Goal: Information Seeking & Learning: Compare options

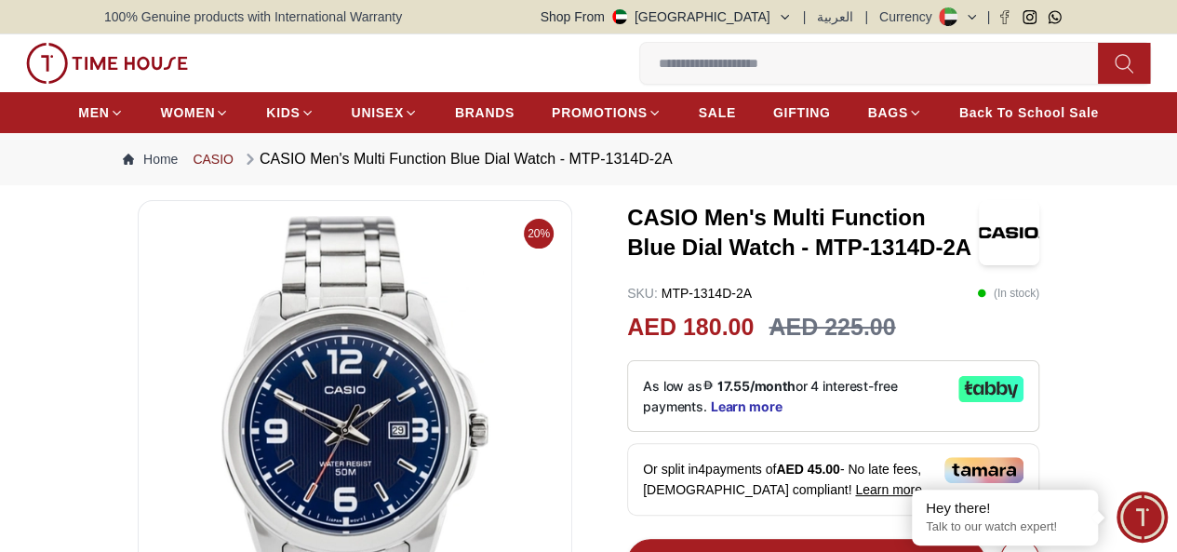
click at [215, 168] on link "CASIO" at bounding box center [213, 159] width 41 height 19
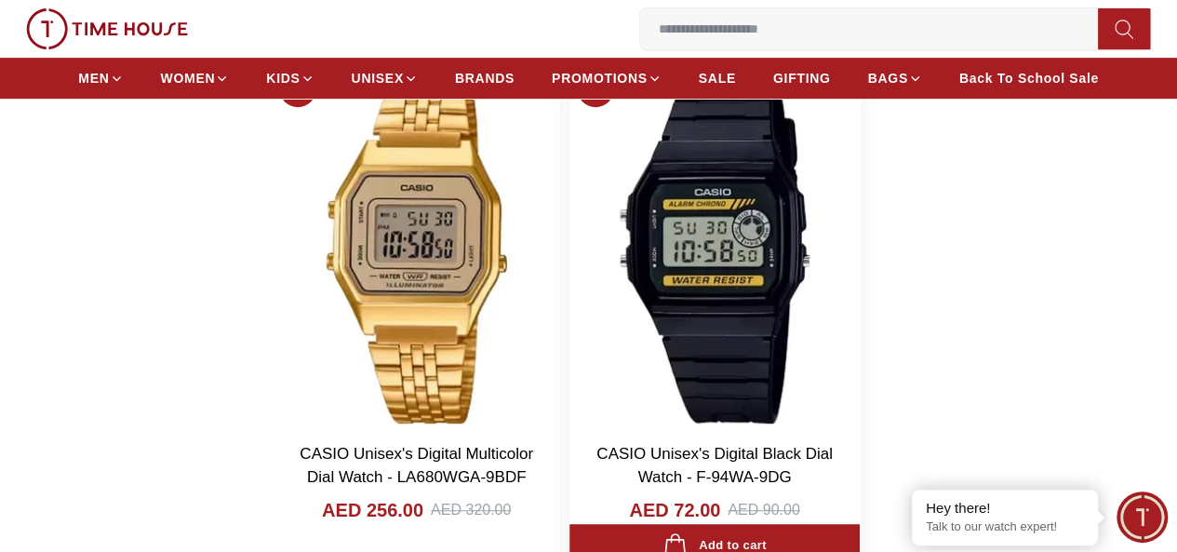
scroll to position [3908, 0]
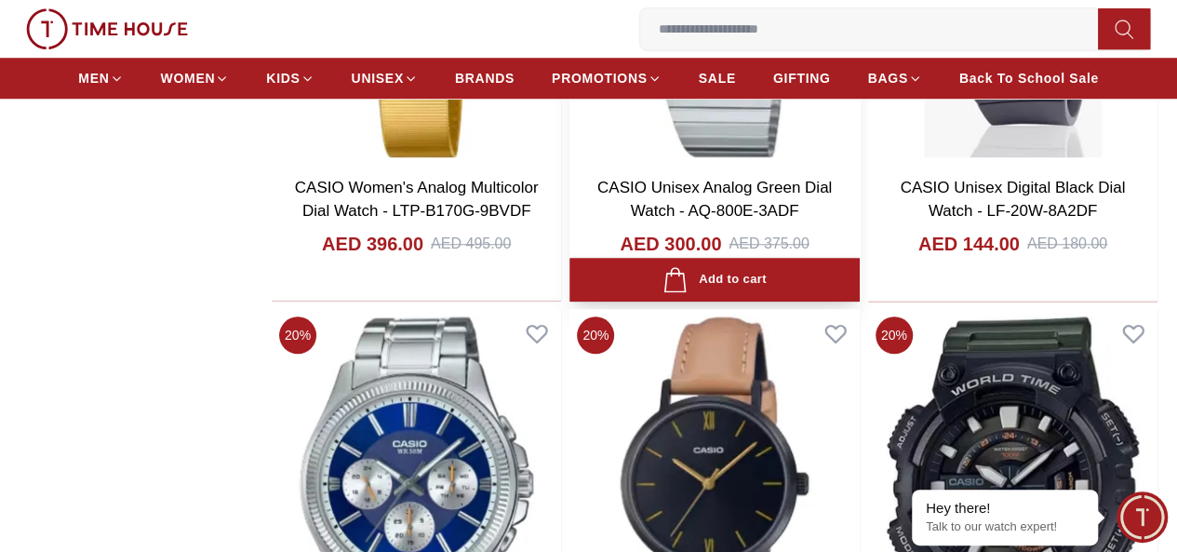
scroll to position [8096, 0]
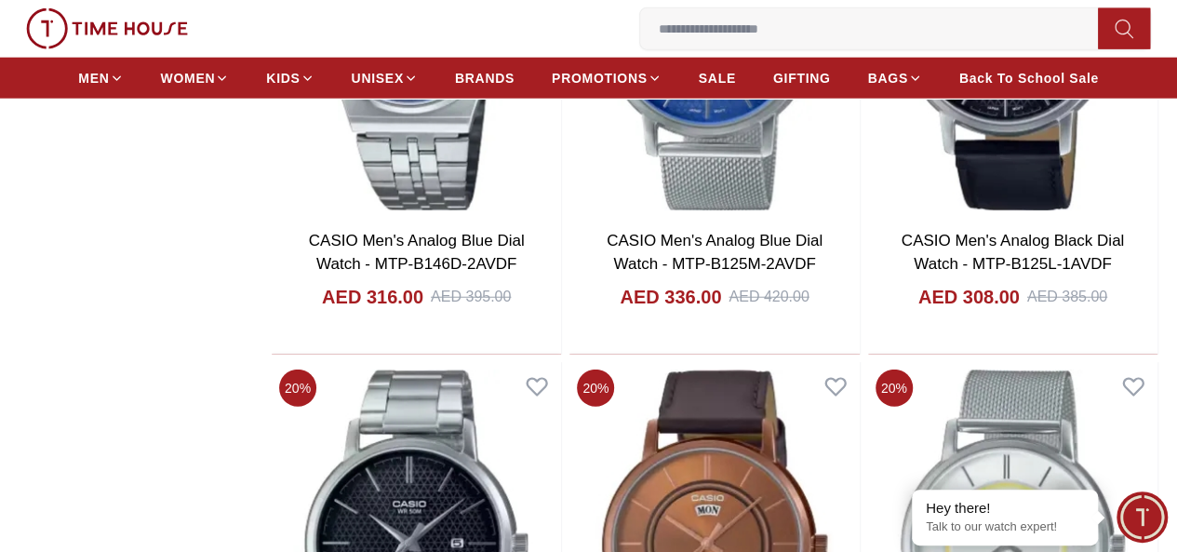
scroll to position [16564, 0]
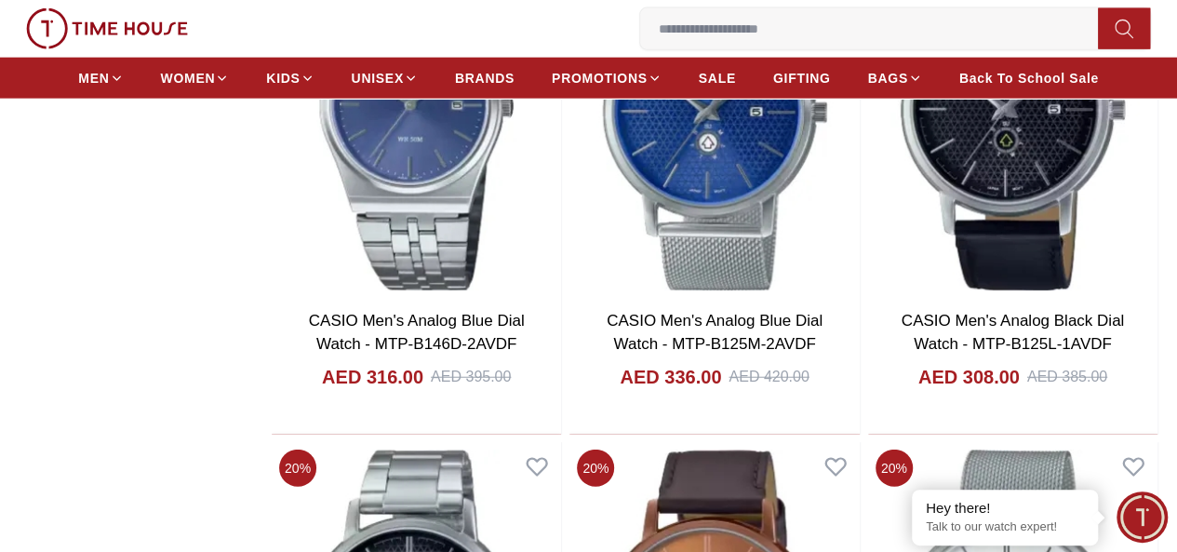
scroll to position [15912, 0]
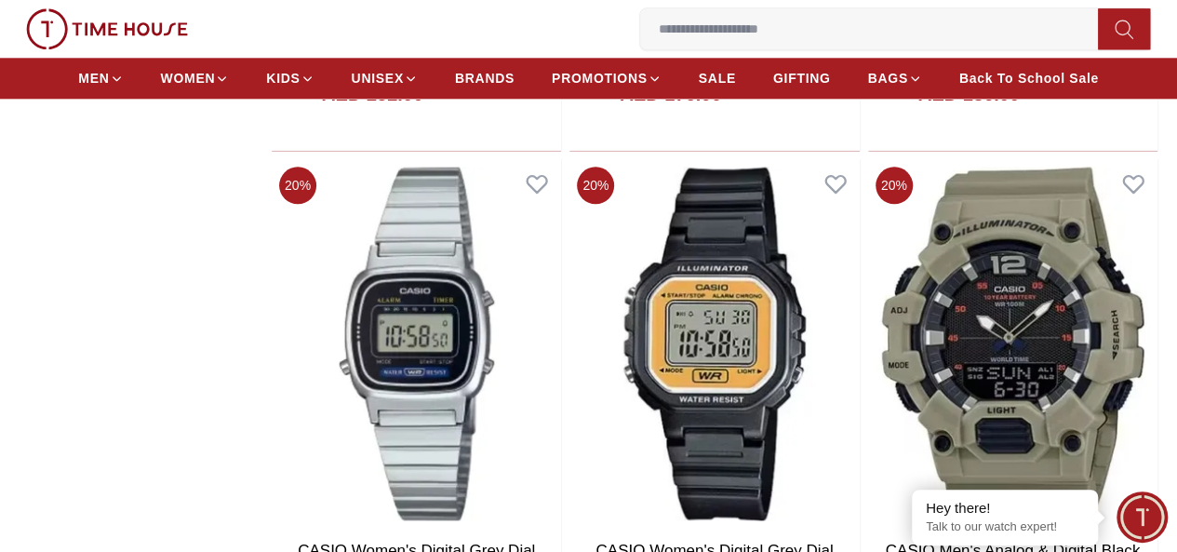
scroll to position [22240, 0]
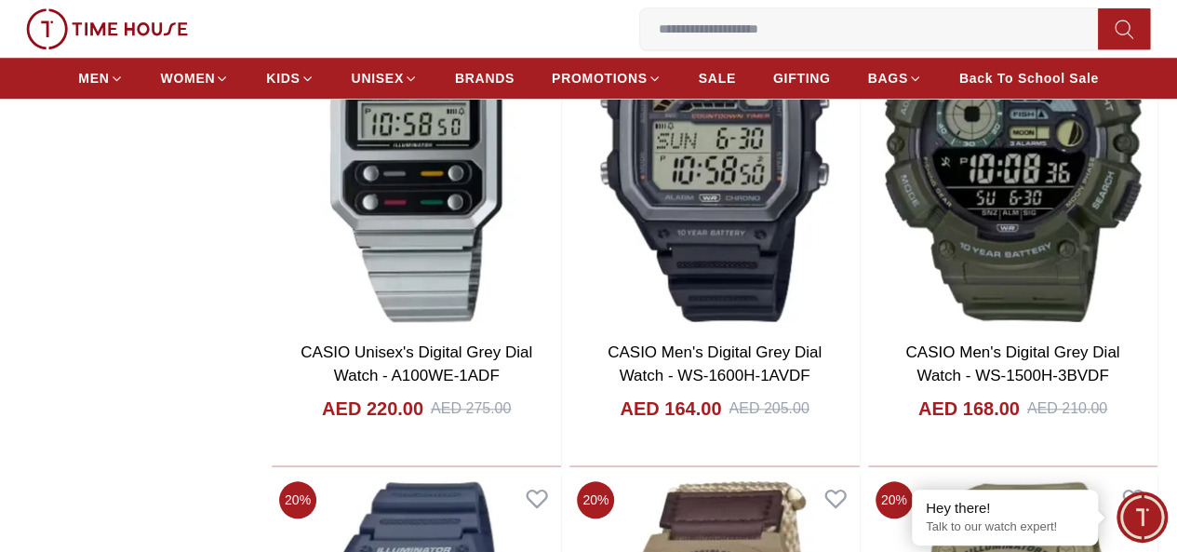
scroll to position [25683, 0]
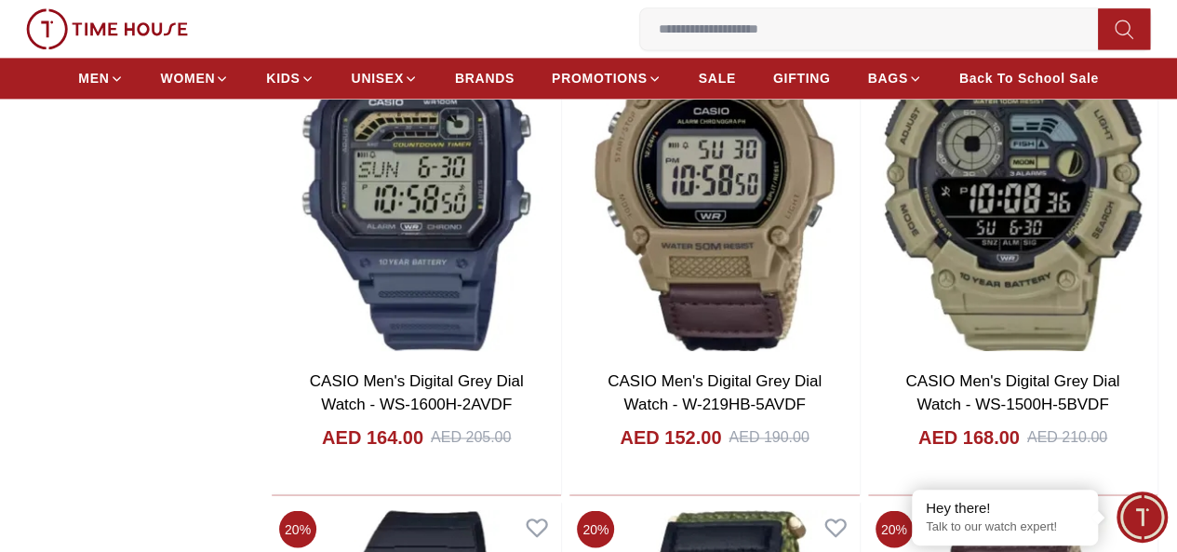
scroll to position [26055, 0]
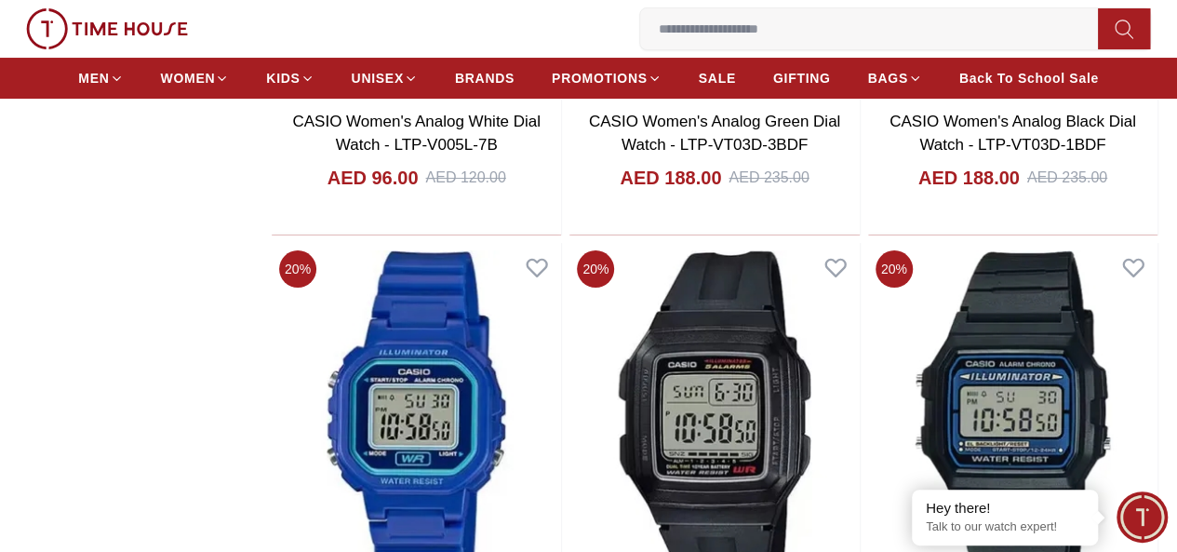
scroll to position [31918, 0]
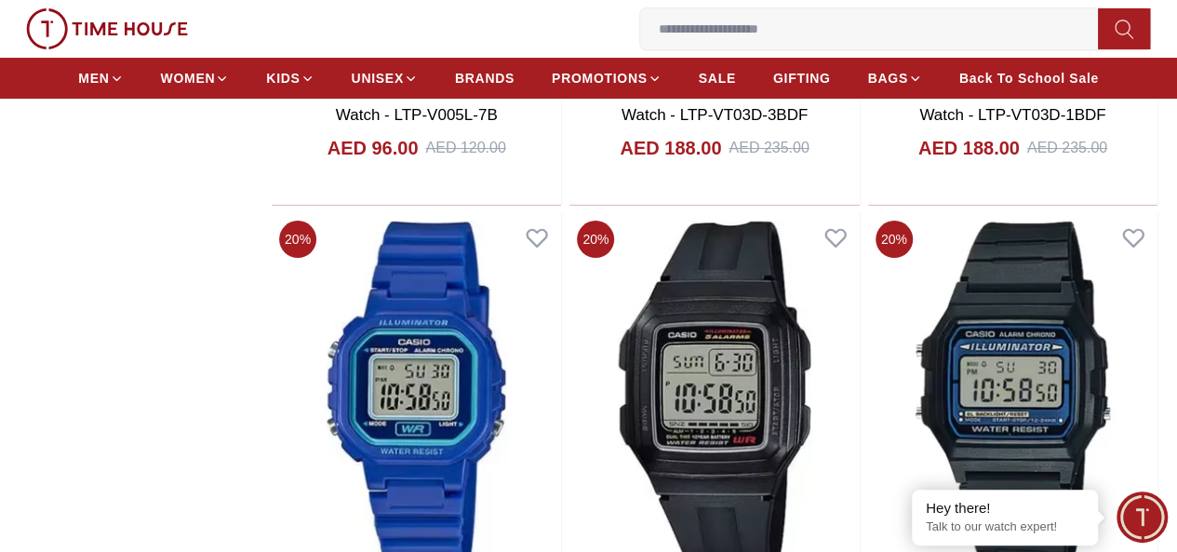
scroll to position [31732, 0]
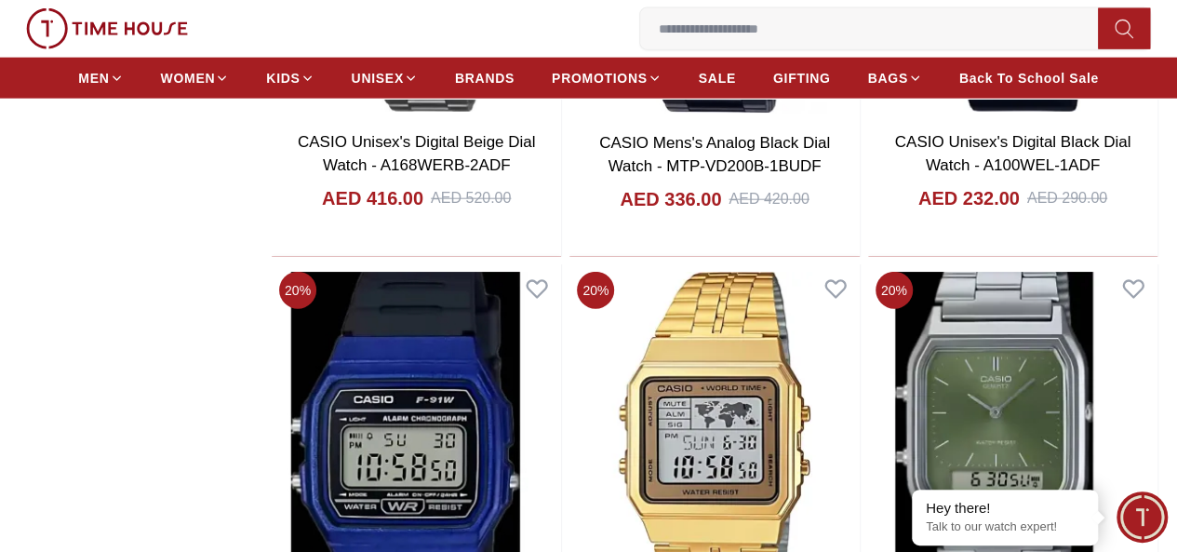
scroll to position [37780, 0]
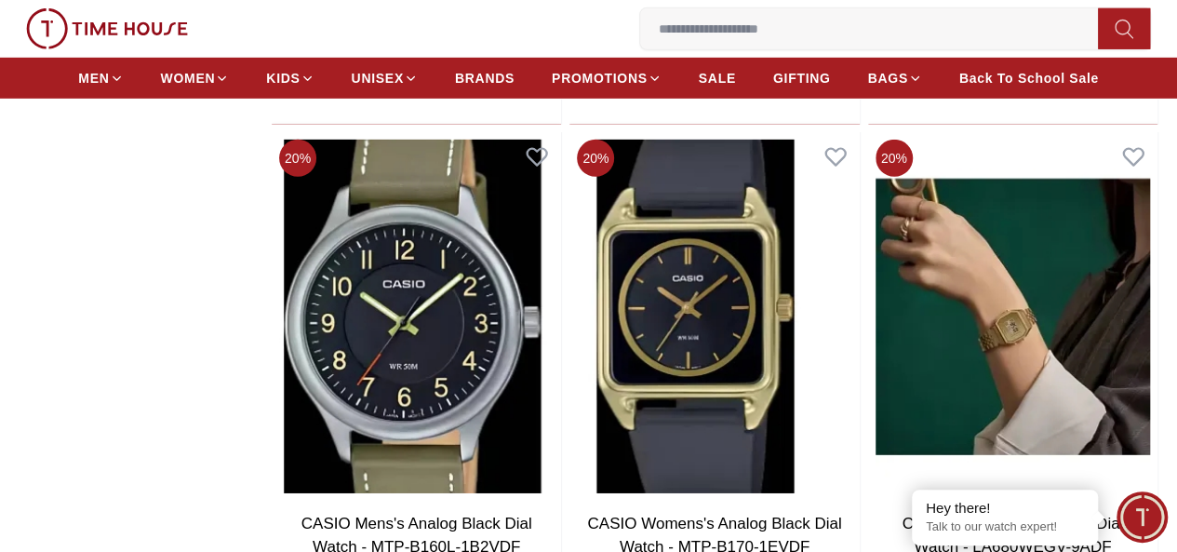
scroll to position [38340, 0]
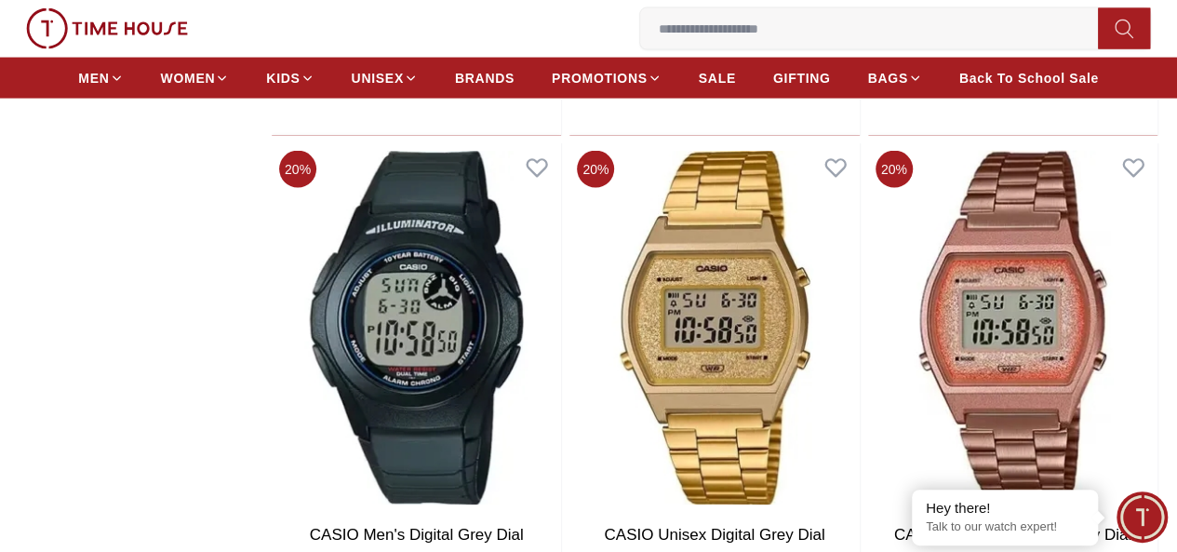
scroll to position [44015, 0]
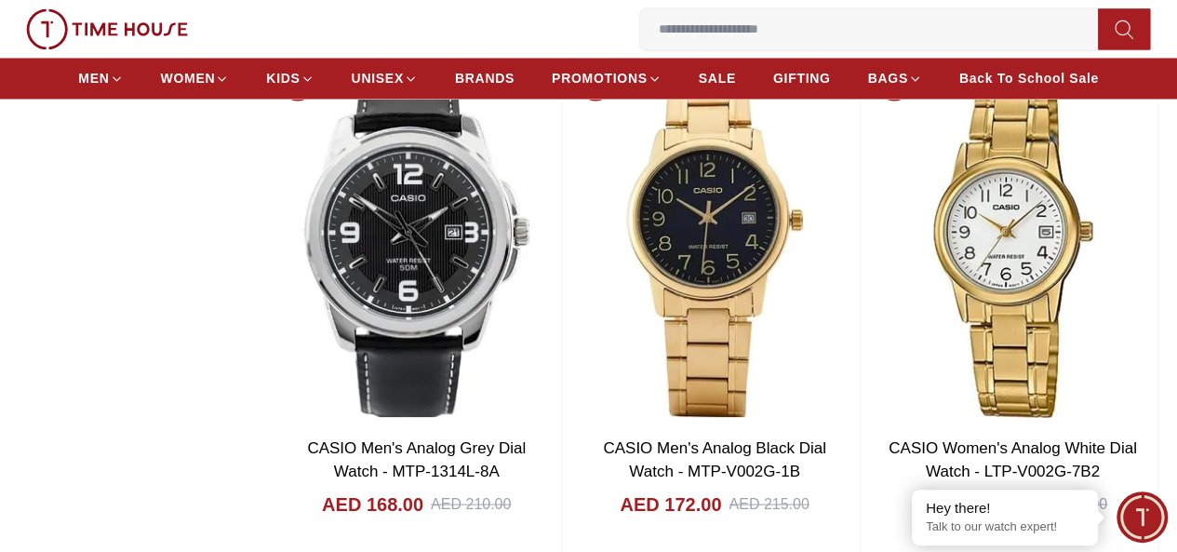
scroll to position [47394, 0]
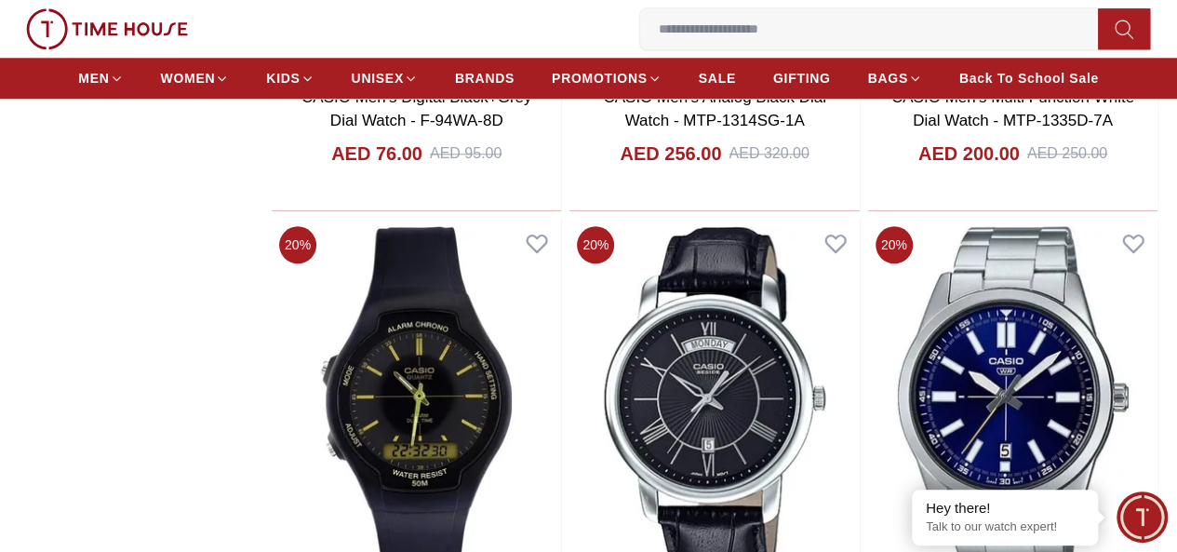
scroll to position [50343, 0]
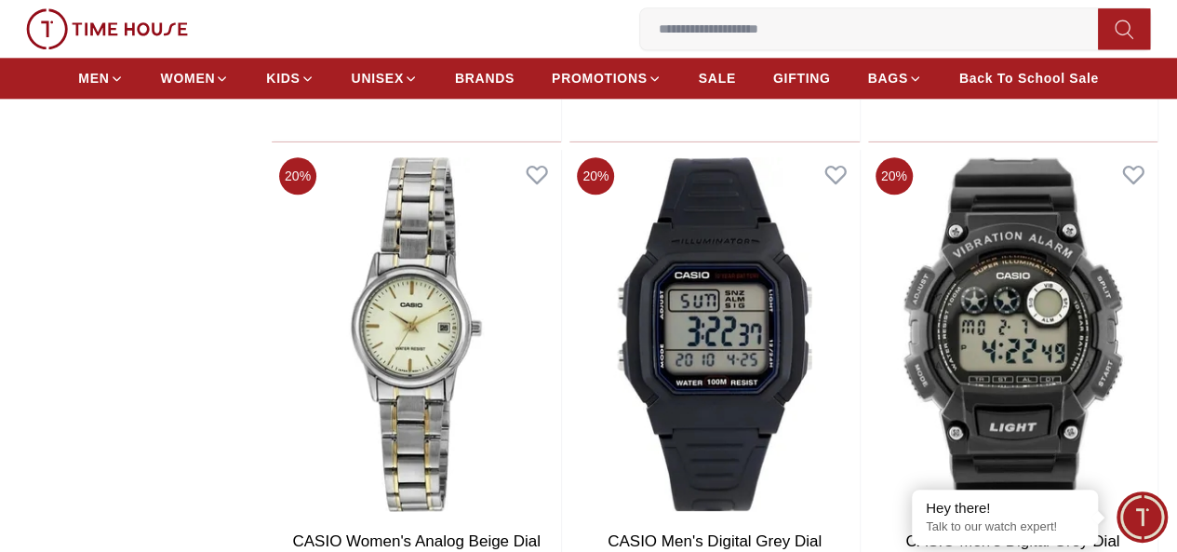
scroll to position [54065, 0]
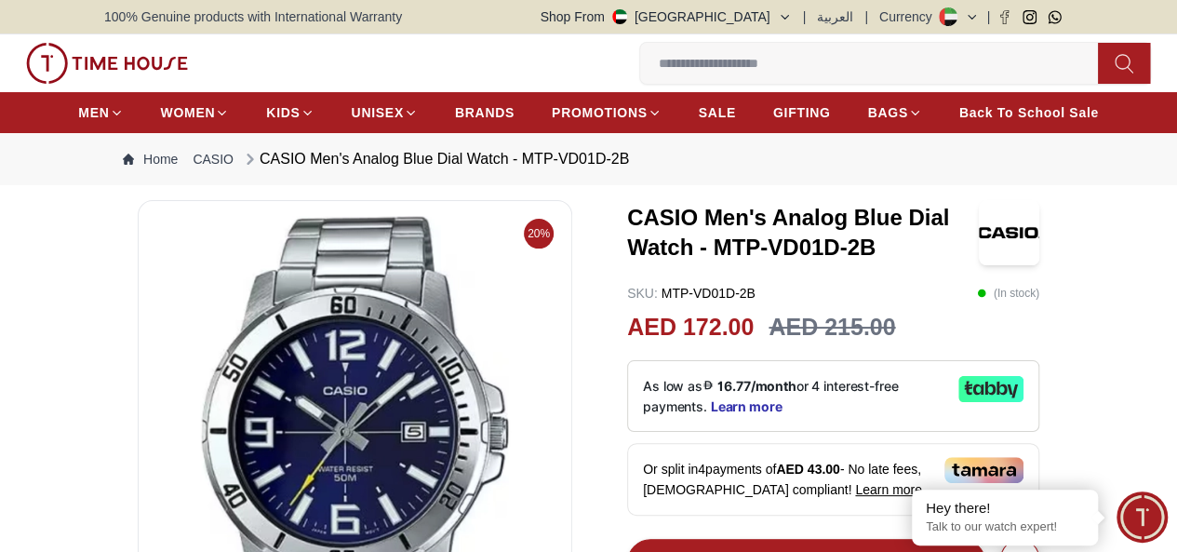
click at [491, 377] on img at bounding box center [355, 439] width 403 height 447
click at [424, 410] on img at bounding box center [355, 439] width 403 height 447
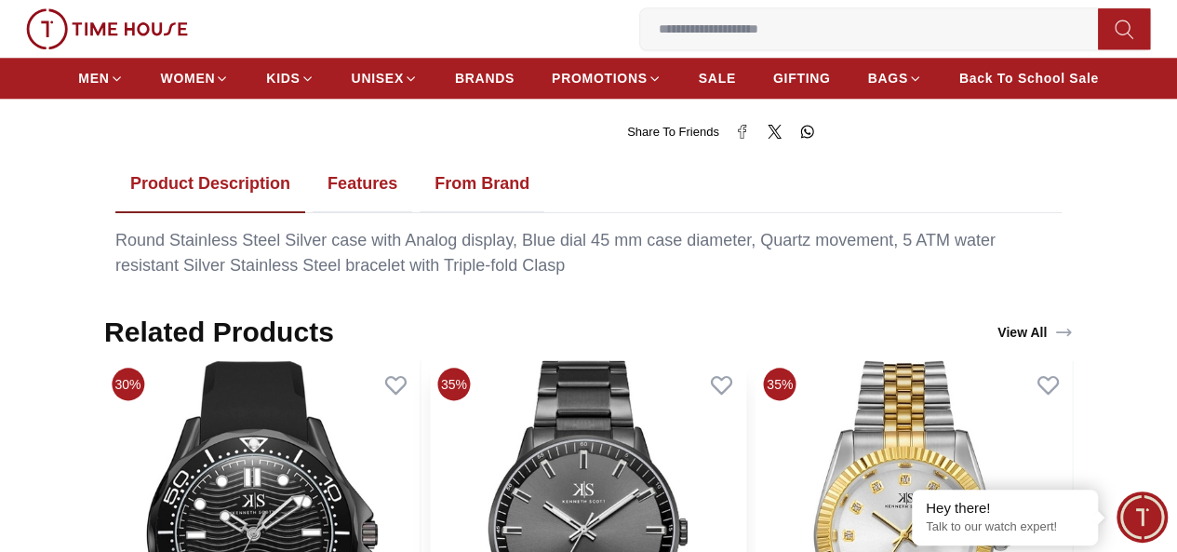
scroll to position [837, 0]
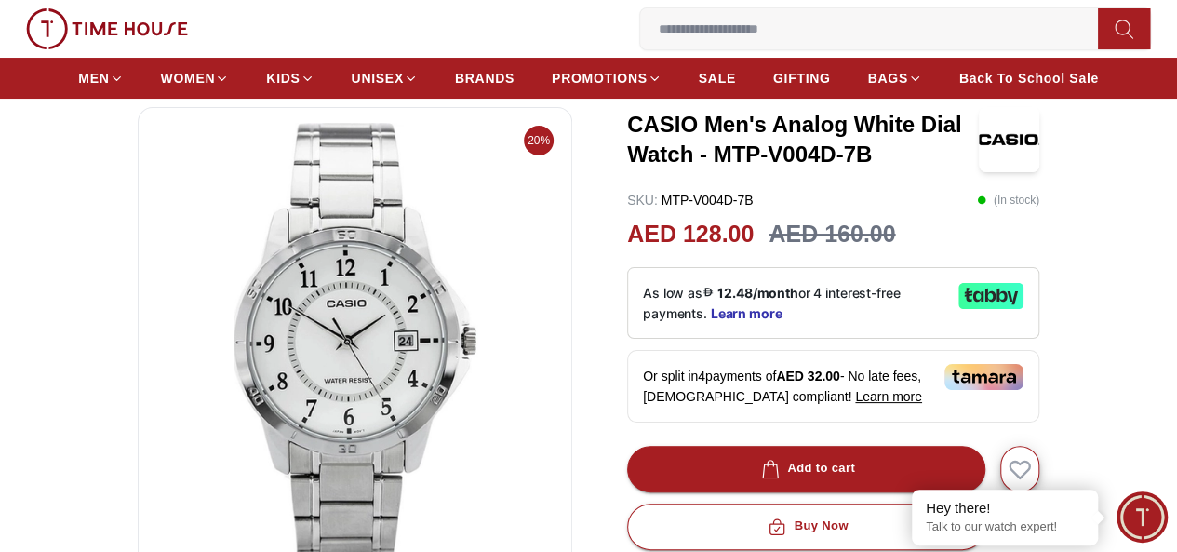
scroll to position [186, 0]
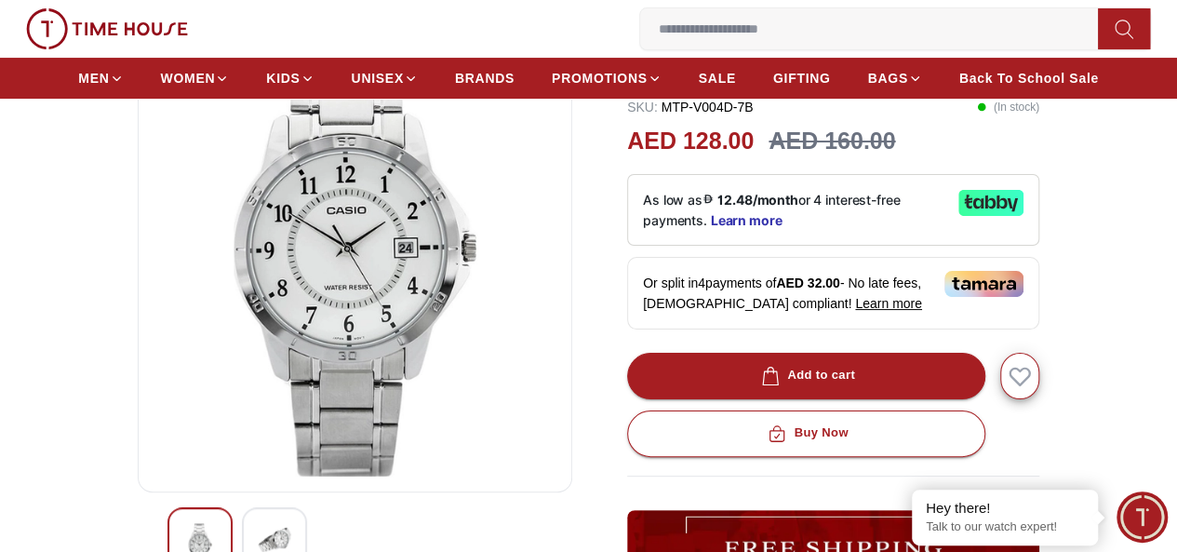
click at [258, 546] on img at bounding box center [274, 539] width 33 height 33
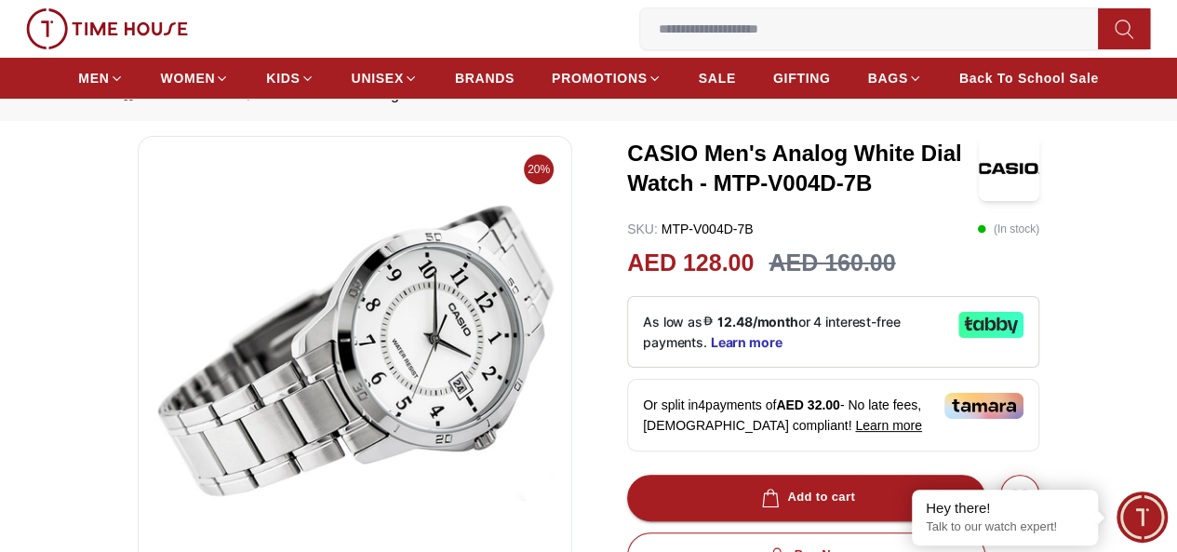
scroll to position [93, 0]
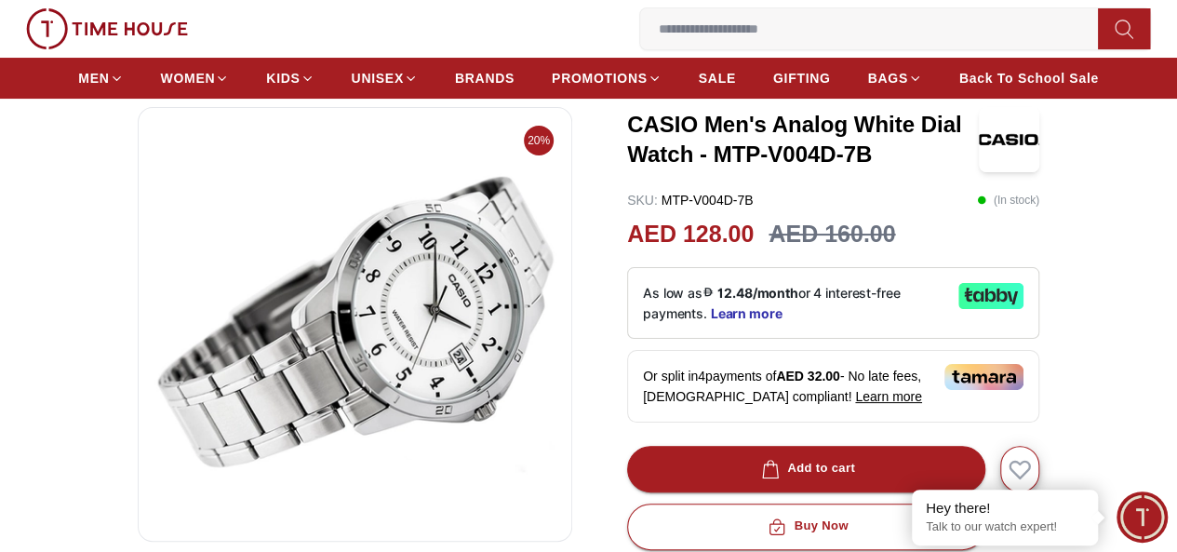
click at [462, 418] on img at bounding box center [355, 324] width 403 height 403
